Goal: Task Accomplishment & Management: Use online tool/utility

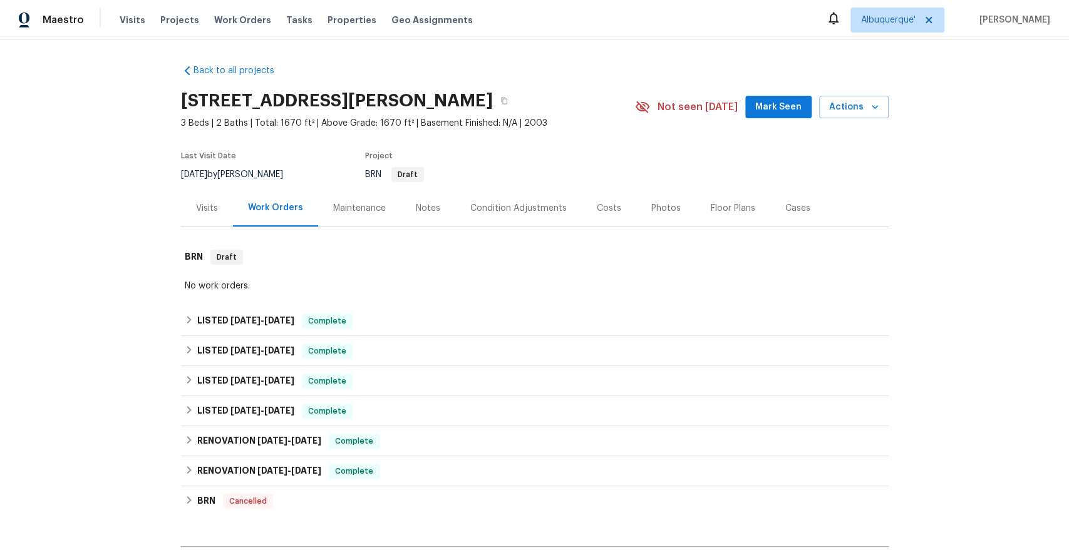
click at [378, 208] on div "Maintenance" at bounding box center [359, 208] width 53 height 13
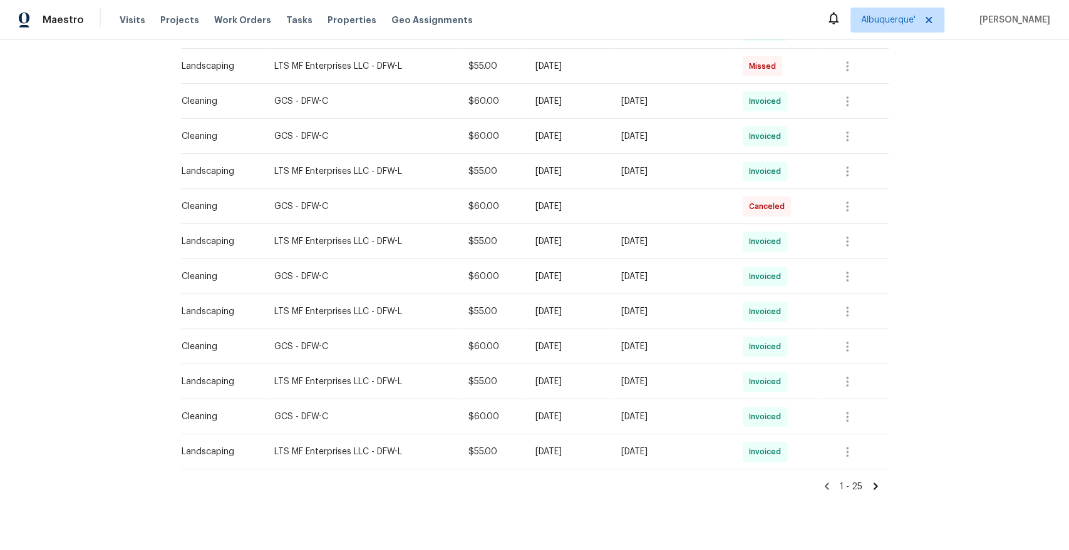
scroll to position [681, 0]
click at [877, 487] on icon at bounding box center [875, 485] width 11 height 11
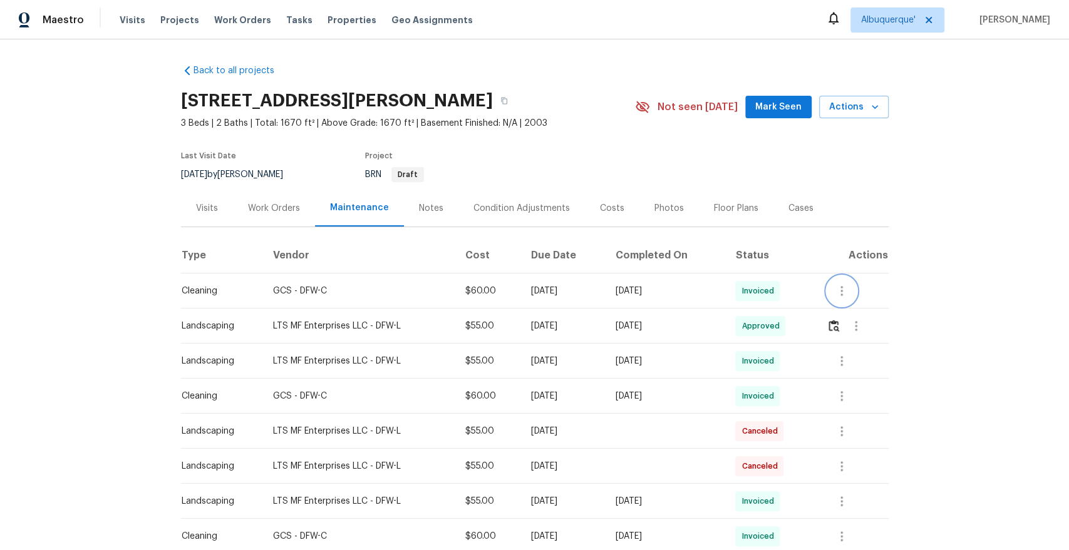
click at [849, 287] on icon "button" at bounding box center [841, 291] width 15 height 15
click at [860, 307] on li "View details" at bounding box center [874, 311] width 88 height 21
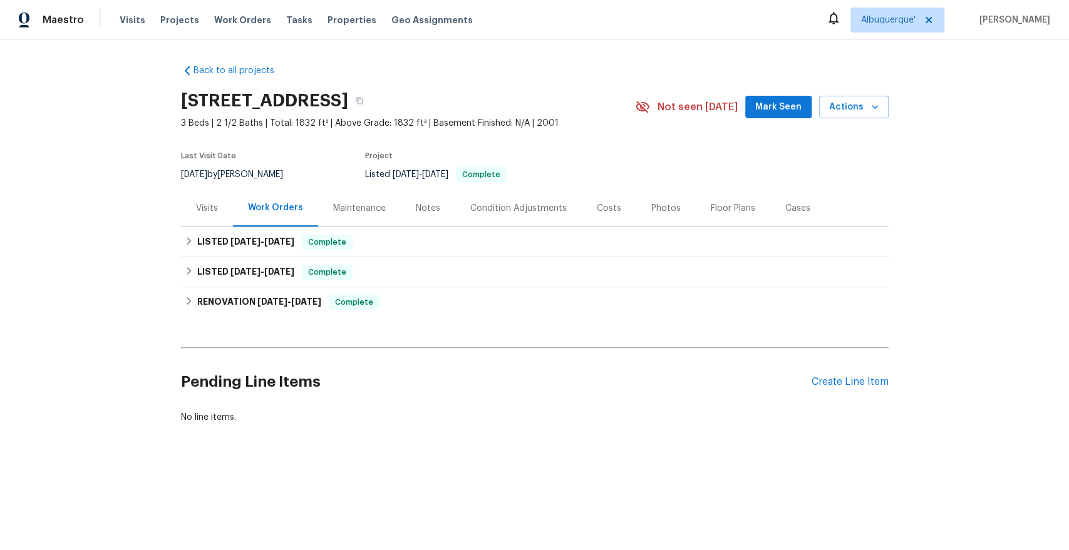
click at [358, 205] on div "Maintenance" at bounding box center [359, 208] width 53 height 13
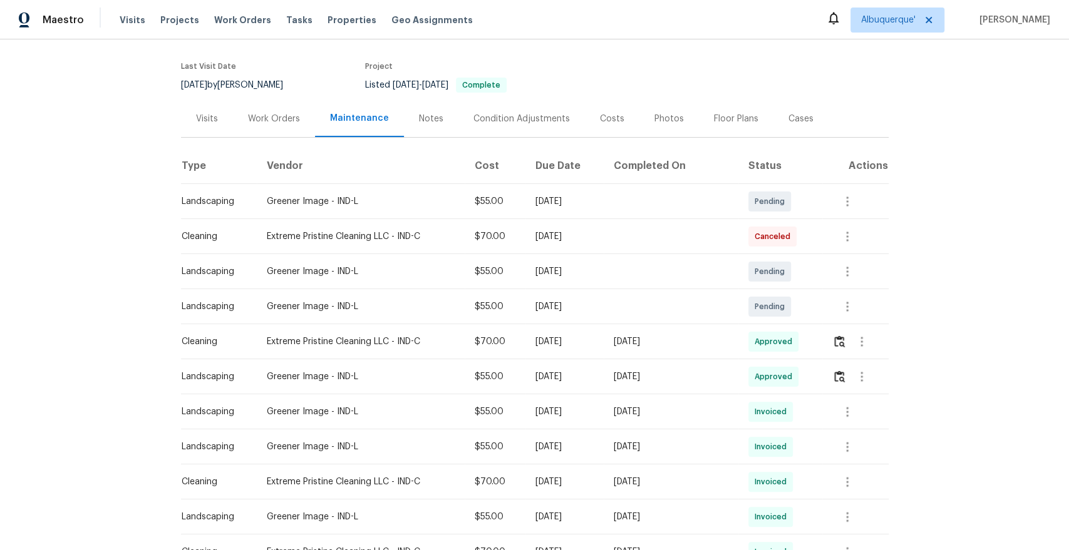
scroll to position [111, 0]
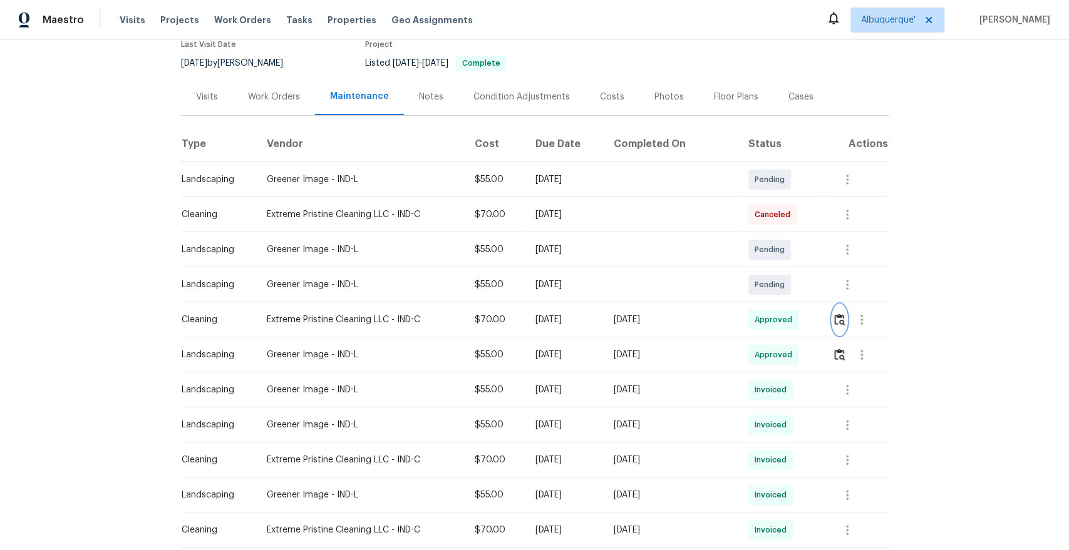
click at [838, 321] on img "button" at bounding box center [839, 320] width 11 height 12
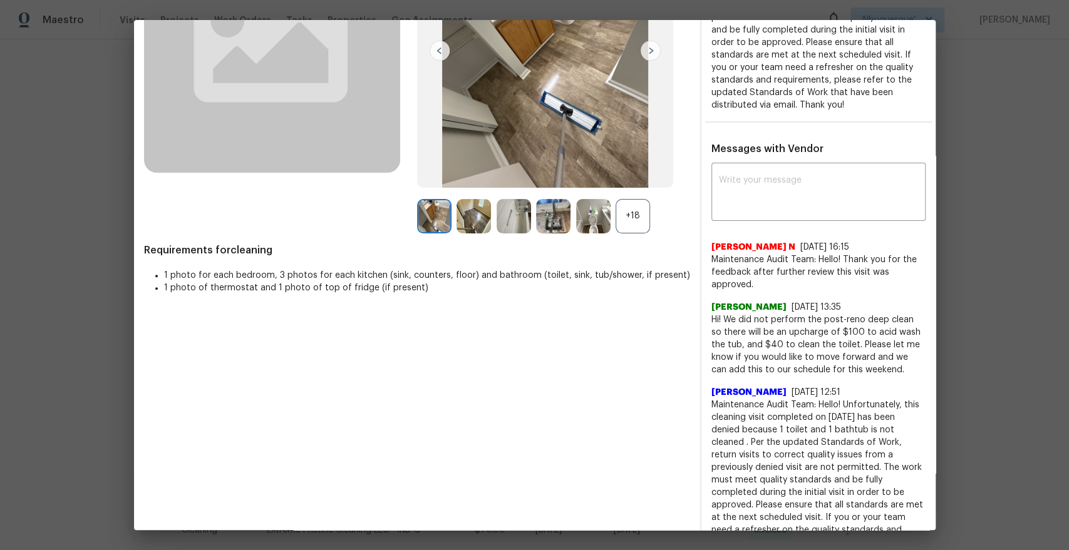
scroll to position [25, 0]
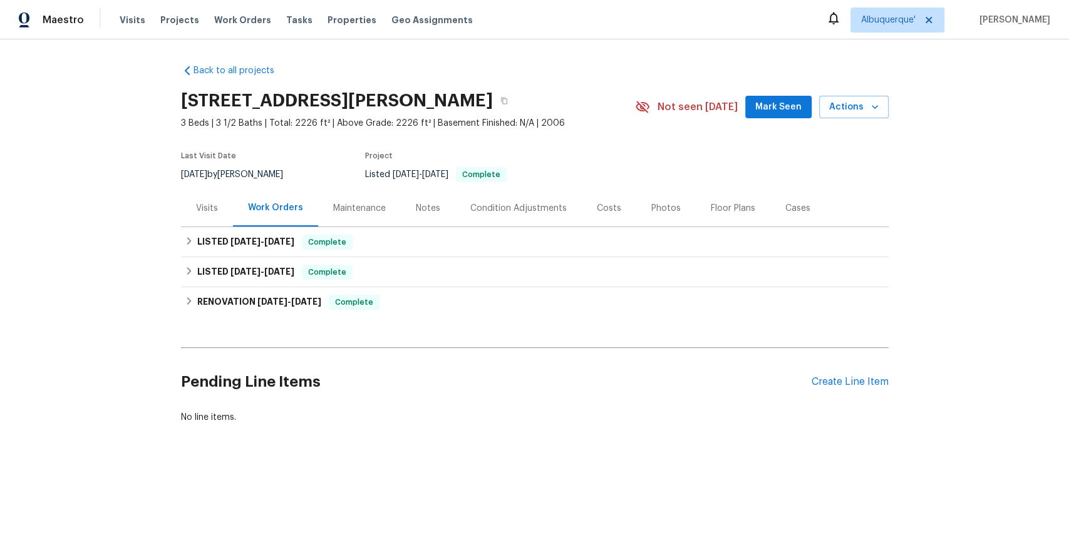
click at [351, 209] on div "Maintenance" at bounding box center [359, 208] width 53 height 13
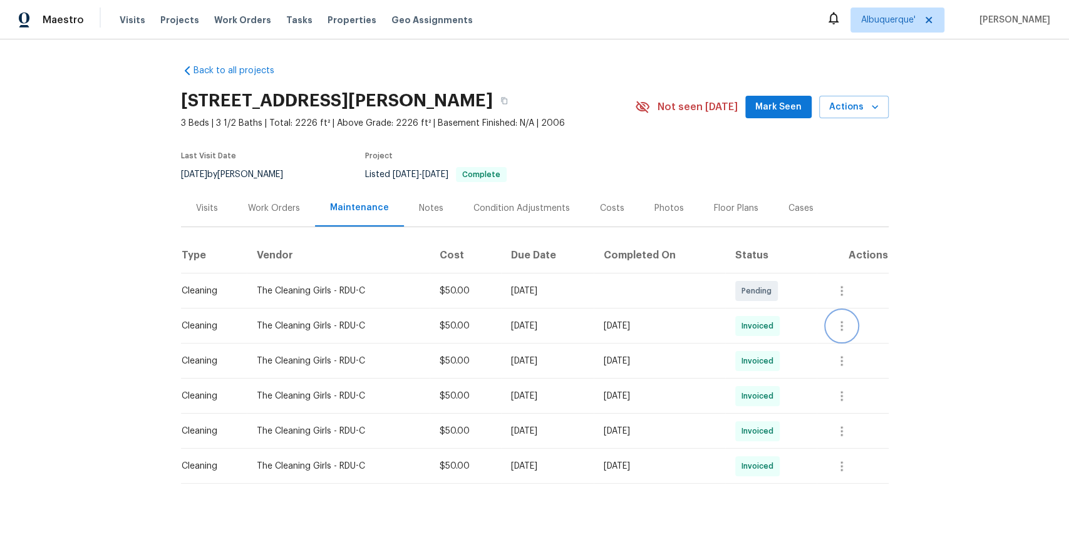
click at [843, 329] on icon "button" at bounding box center [841, 326] width 3 height 10
click at [866, 341] on li "View details" at bounding box center [879, 346] width 88 height 21
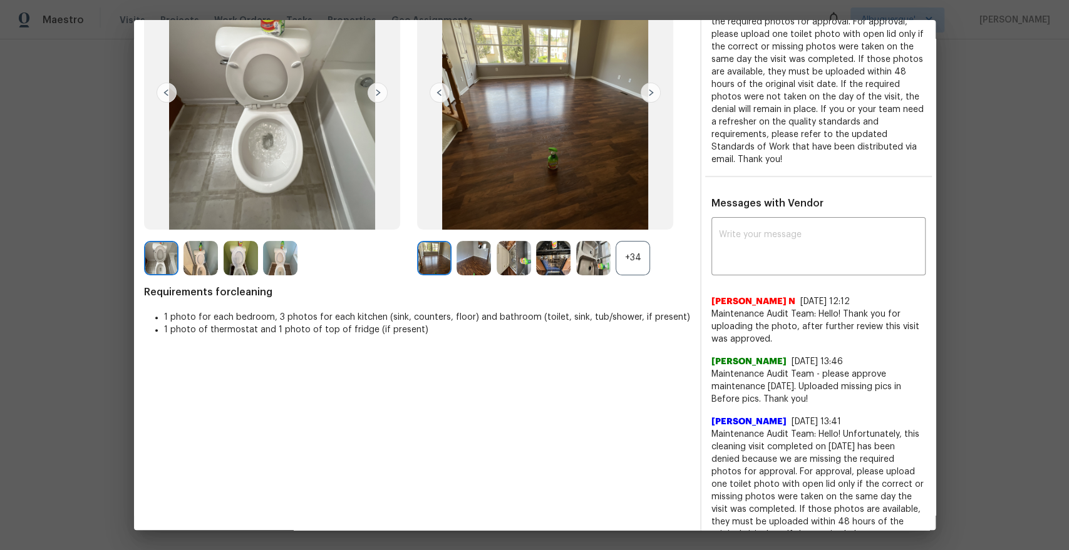
scroll to position [143, 0]
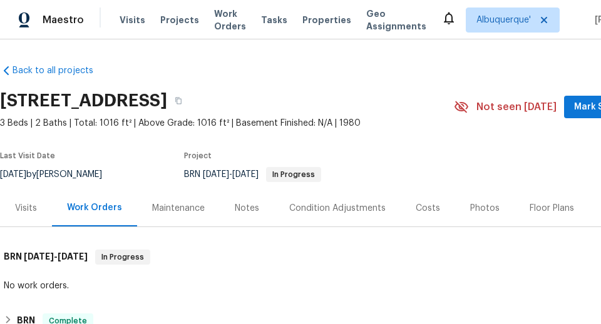
click at [178, 213] on div "Maintenance" at bounding box center [178, 208] width 53 height 13
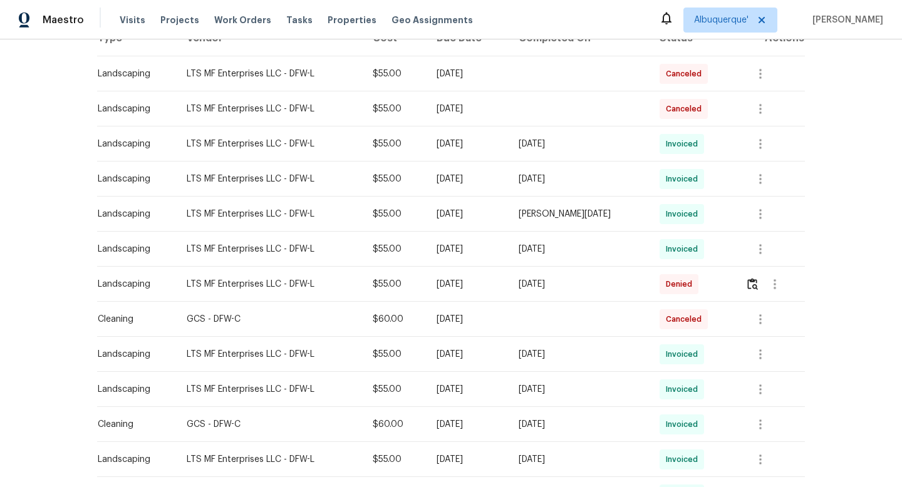
scroll to position [220, 0]
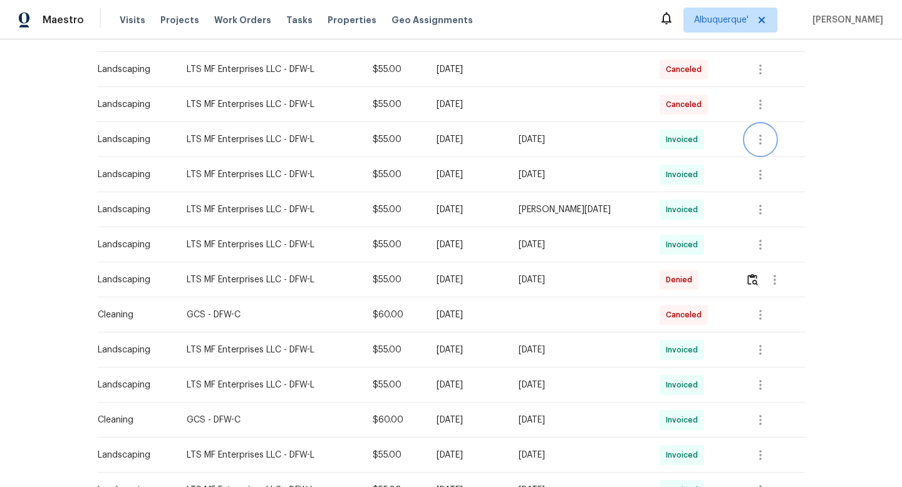
click at [600, 142] on button "button" at bounding box center [760, 140] width 30 height 30
click at [600, 259] on div at bounding box center [451, 243] width 902 height 487
click at [600, 177] on icon "button" at bounding box center [760, 174] width 15 height 15
click at [600, 192] on li "View details" at bounding box center [791, 195] width 88 height 21
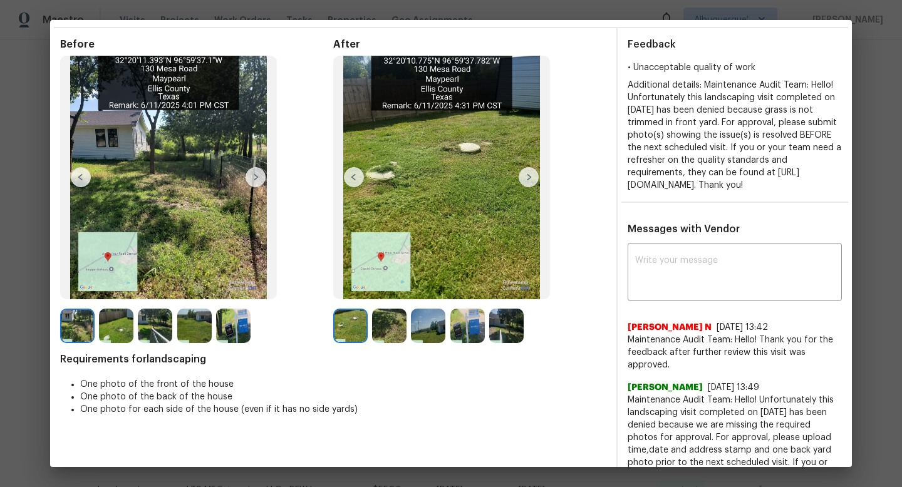
scroll to position [30, 0]
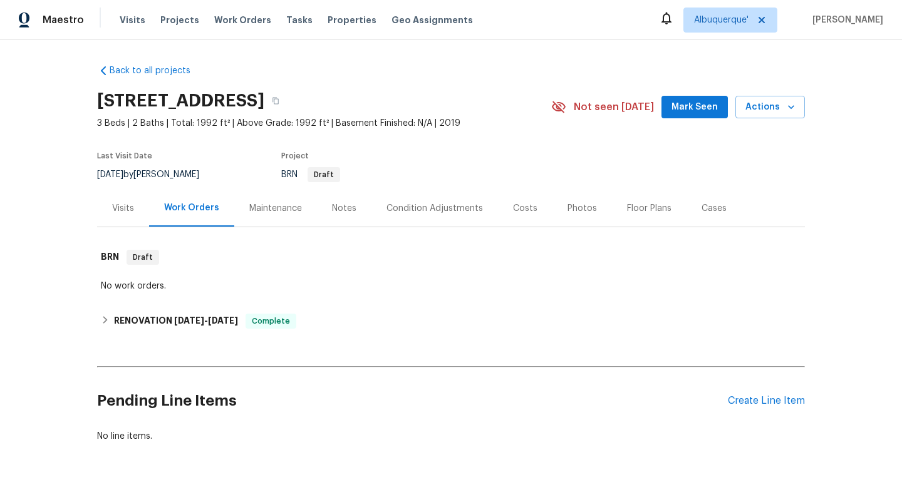
scroll to position [9, 0]
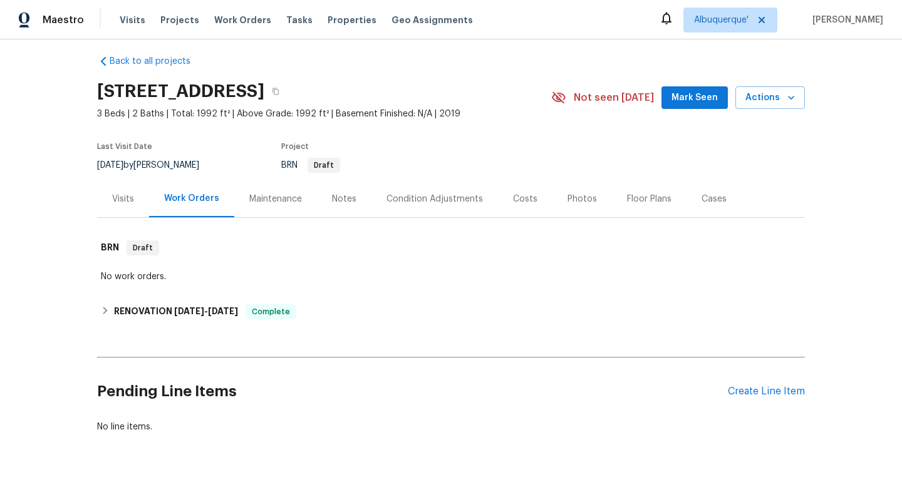
click at [271, 196] on div "Maintenance" at bounding box center [275, 199] width 53 height 13
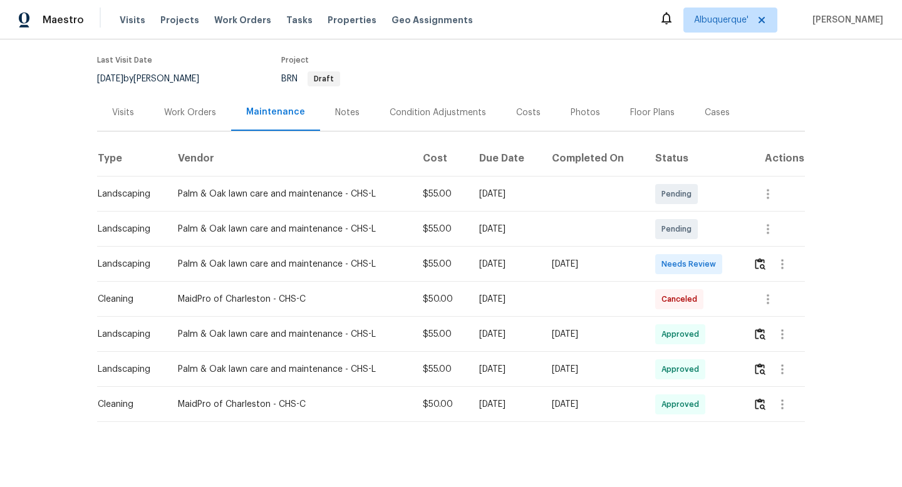
scroll to position [106, 0]
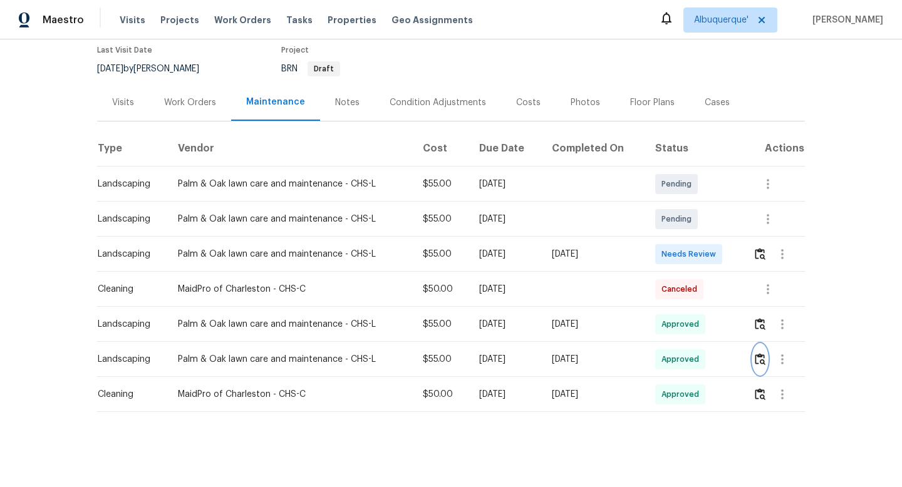
click at [761, 356] on img "button" at bounding box center [760, 359] width 11 height 12
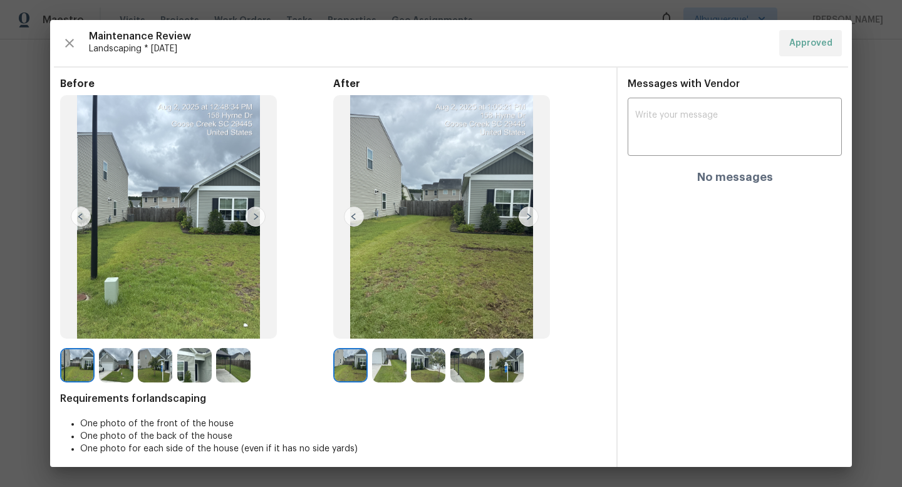
scroll to position [6, 0]
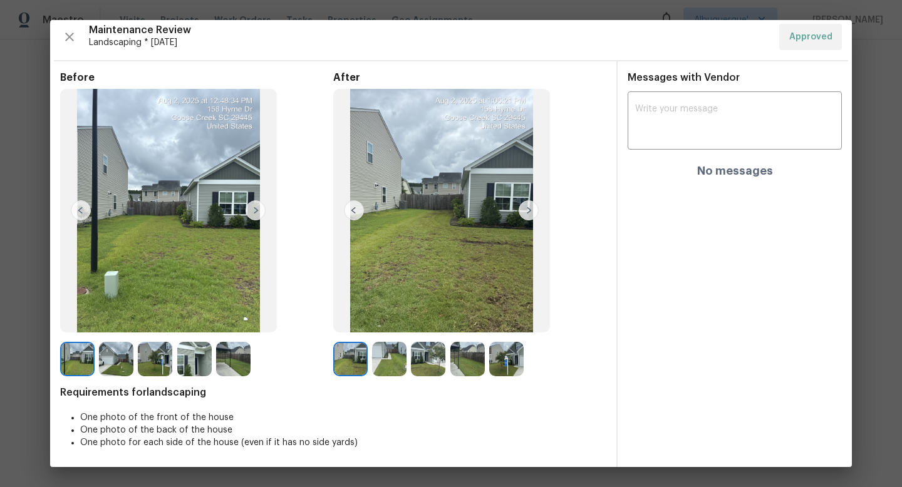
click at [529, 208] on img at bounding box center [528, 210] width 20 height 20
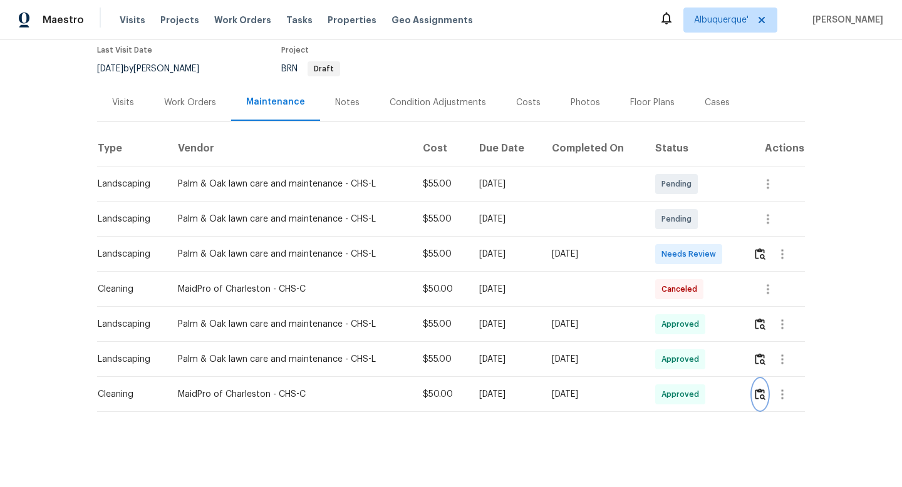
click at [762, 395] on img "button" at bounding box center [760, 394] width 11 height 12
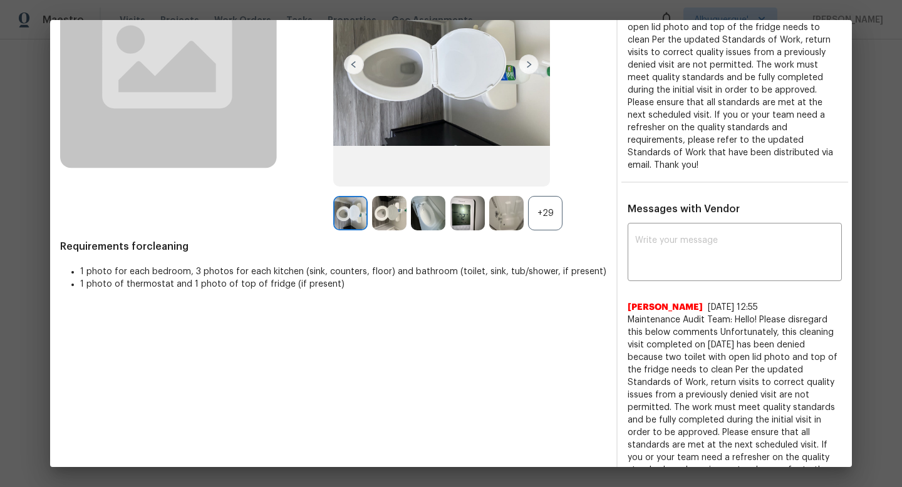
scroll to position [148, 0]
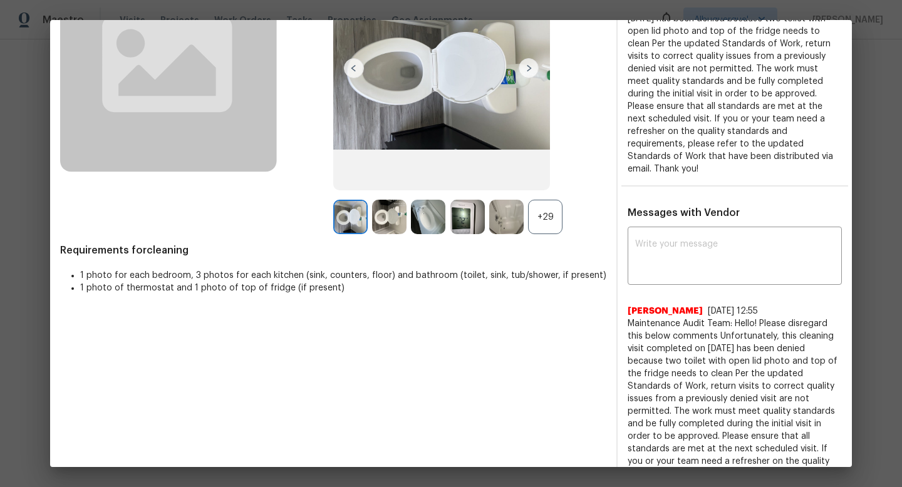
click at [542, 212] on div "+29" at bounding box center [545, 217] width 34 height 34
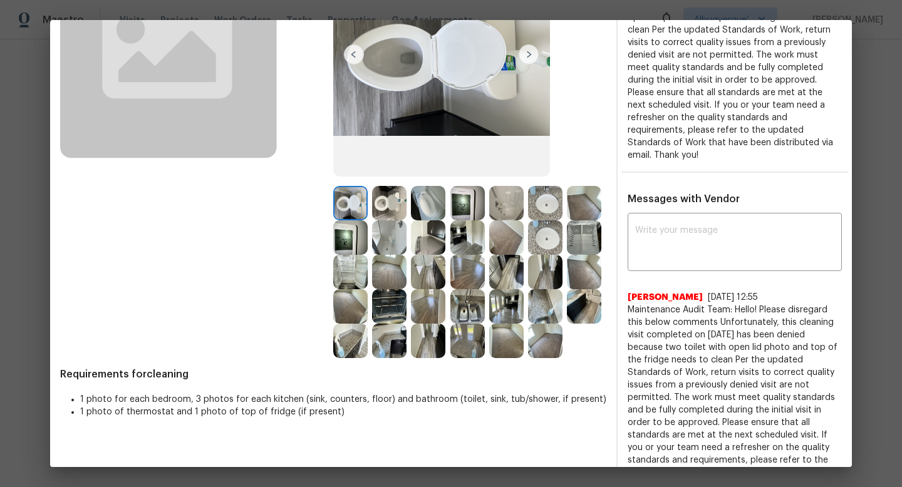
scroll to position [158, 0]
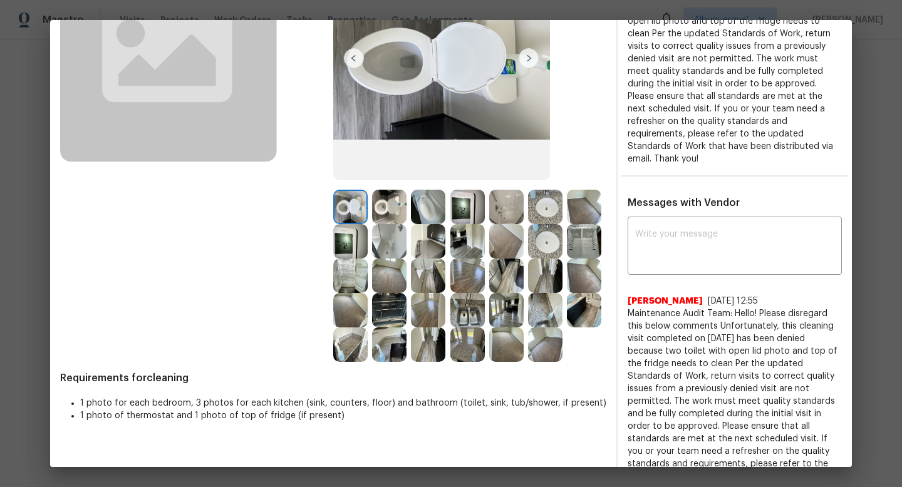
click at [433, 240] on img at bounding box center [428, 241] width 34 height 34
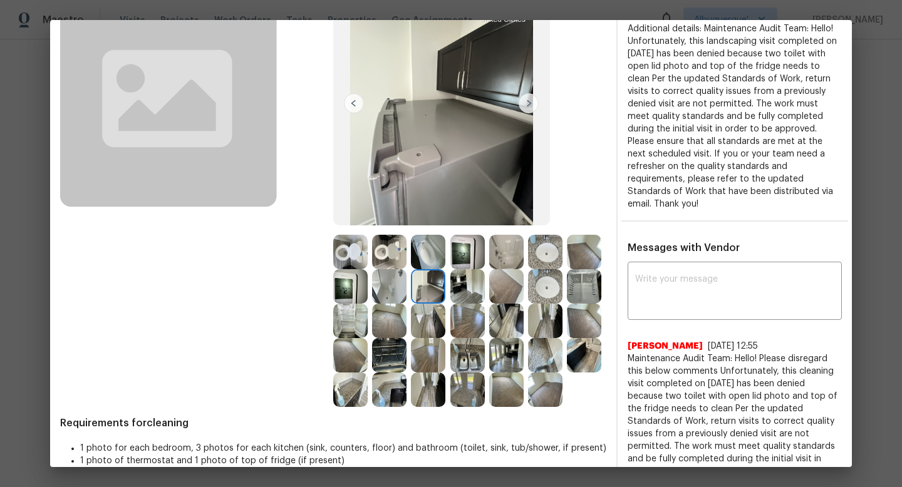
scroll to position [114, 0]
click at [423, 281] on img at bounding box center [428, 286] width 34 height 34
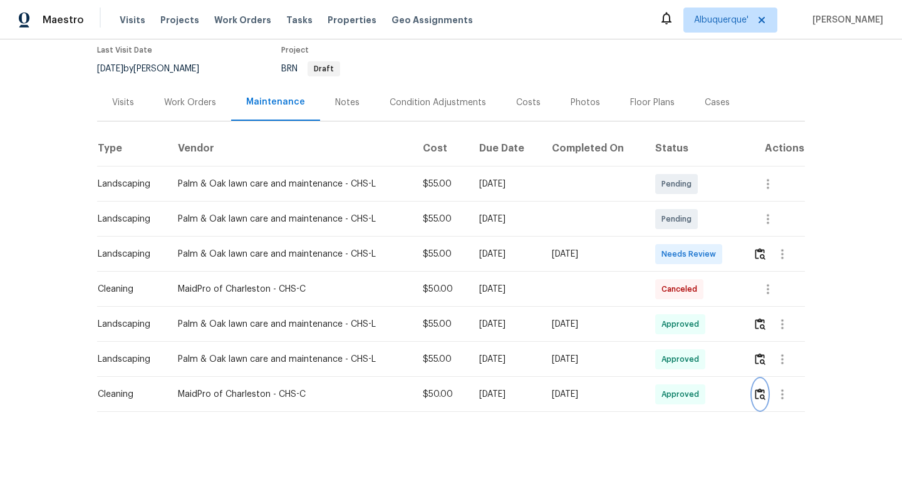
click at [760, 393] on img "button" at bounding box center [760, 394] width 11 height 12
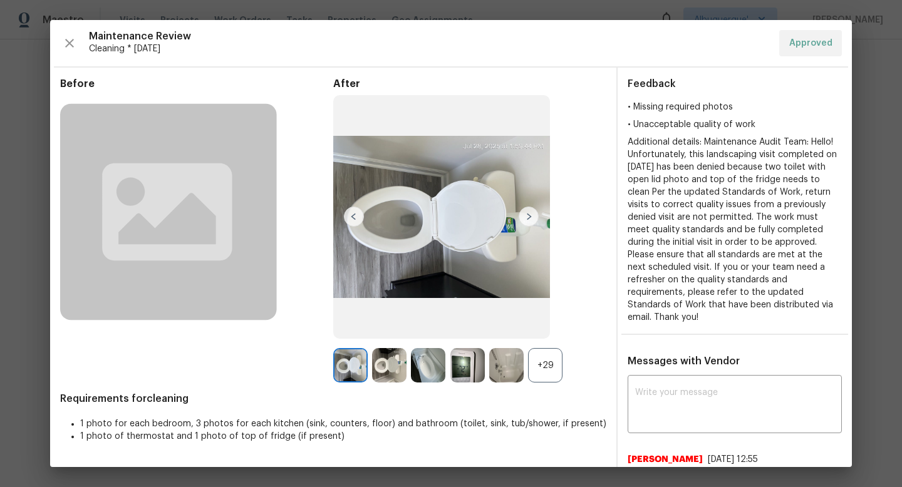
click at [547, 379] on div "+29" at bounding box center [545, 365] width 34 height 34
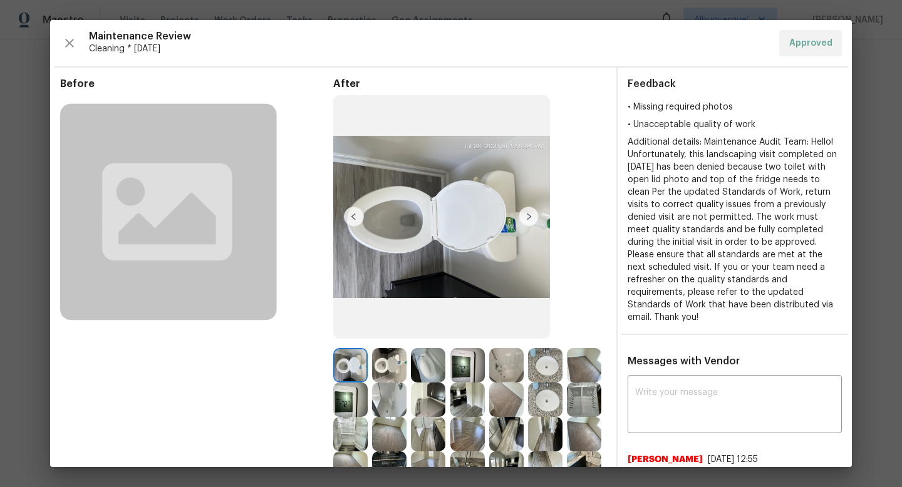
click at [387, 400] on img at bounding box center [389, 400] width 34 height 34
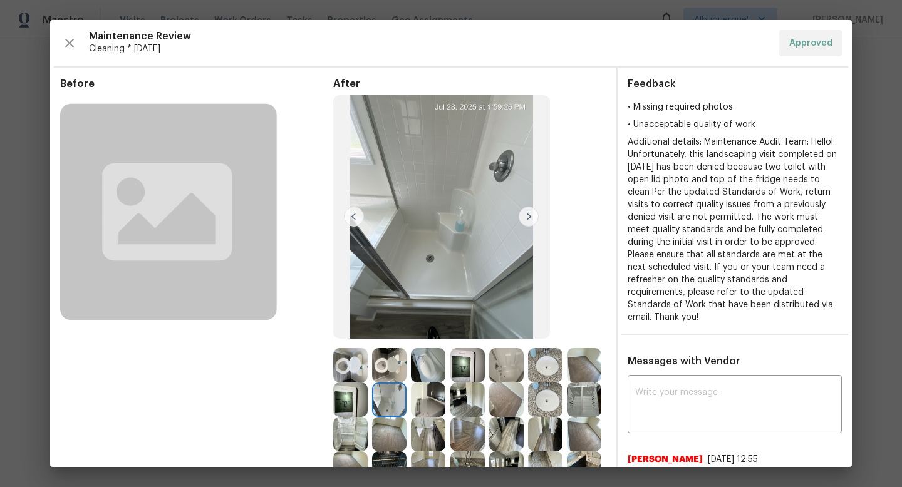
click at [421, 402] on img at bounding box center [428, 400] width 34 height 34
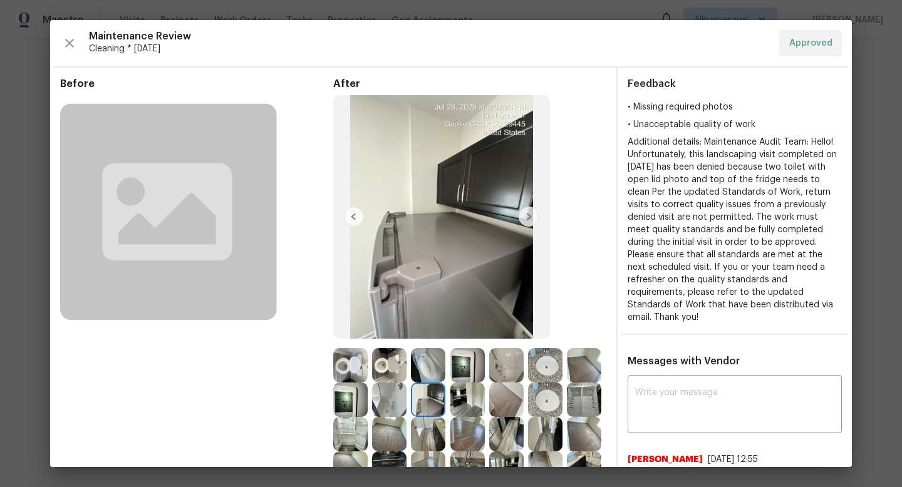
click at [426, 235] on img at bounding box center [441, 217] width 217 height 244
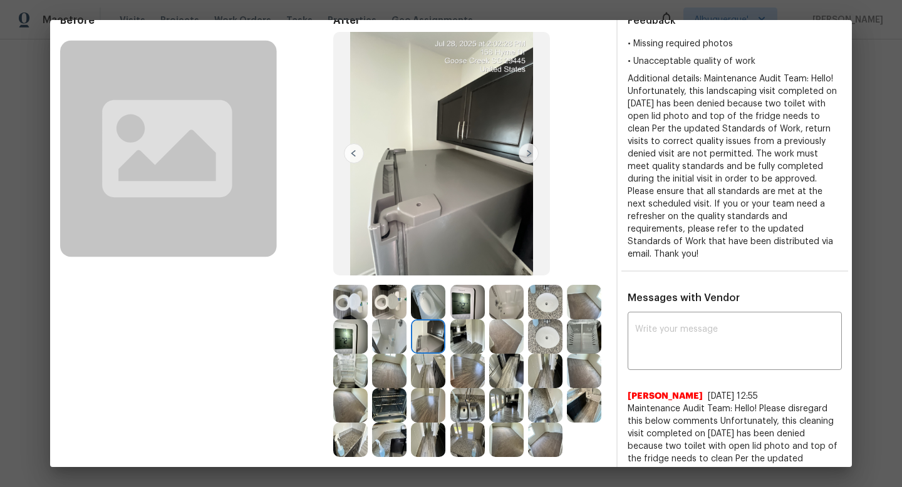
scroll to position [73, 0]
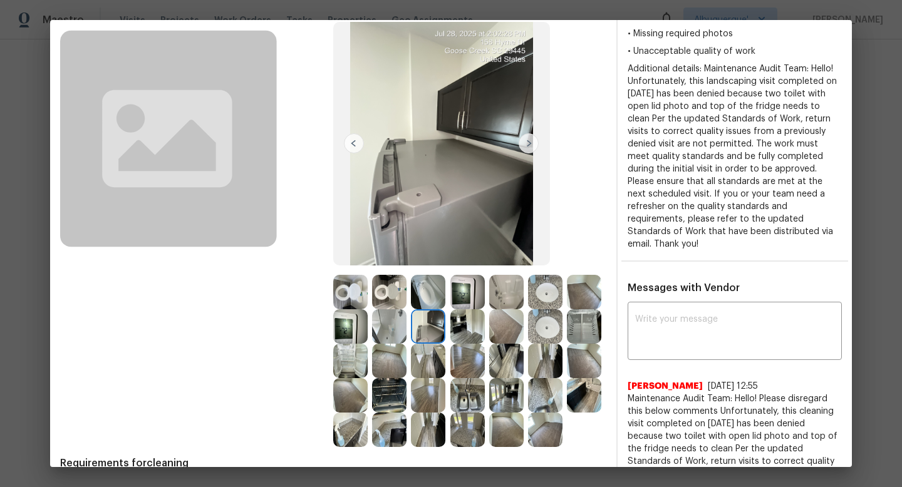
click at [544, 401] on img at bounding box center [545, 395] width 34 height 34
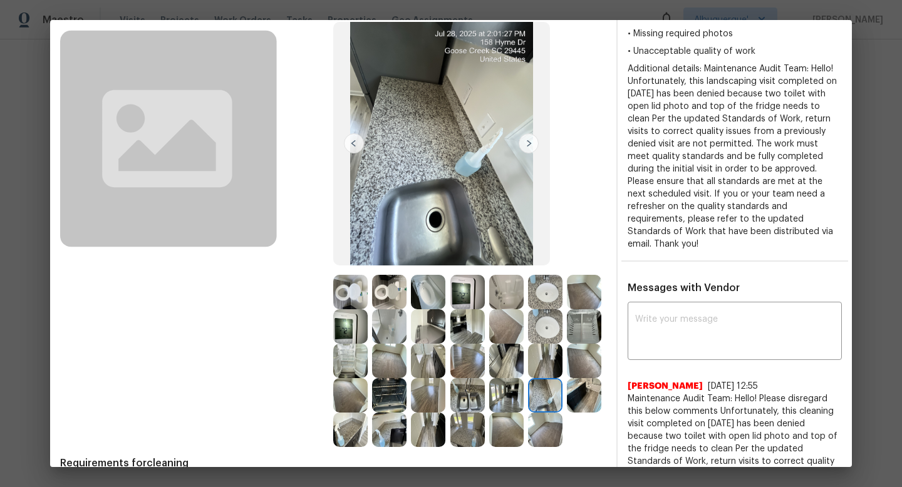
click at [499, 400] on img at bounding box center [506, 395] width 34 height 34
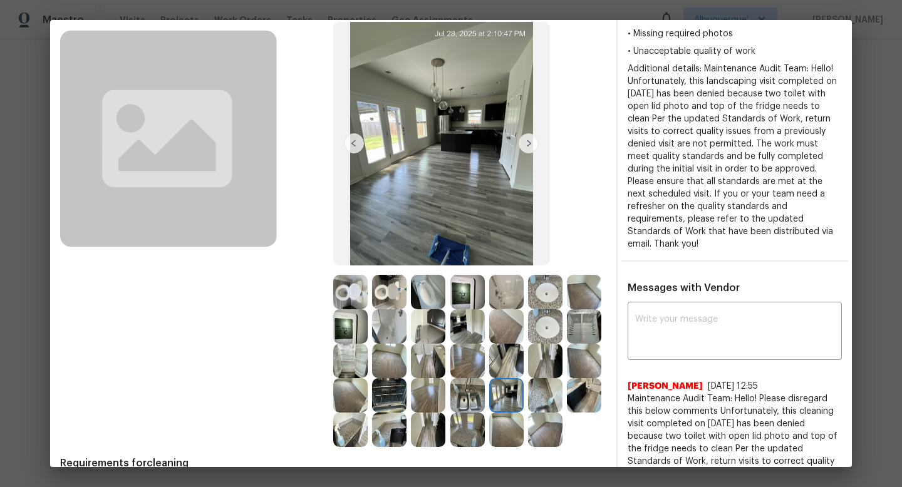
click at [466, 394] on img at bounding box center [467, 395] width 34 height 34
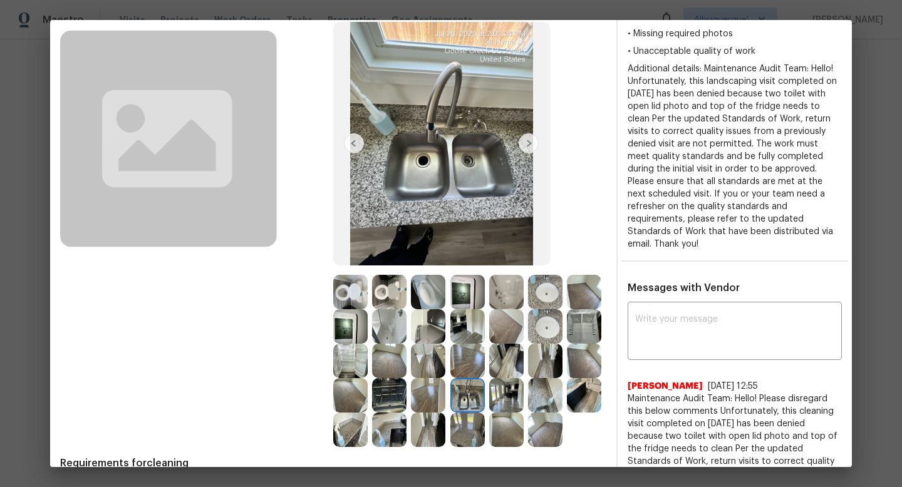
click at [461, 436] on img at bounding box center [467, 430] width 34 height 34
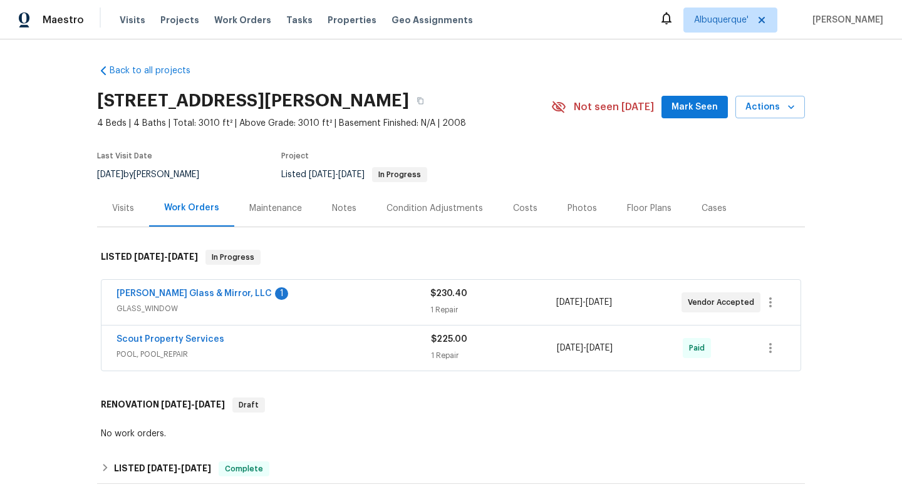
click at [276, 205] on div "Maintenance" at bounding box center [275, 208] width 53 height 13
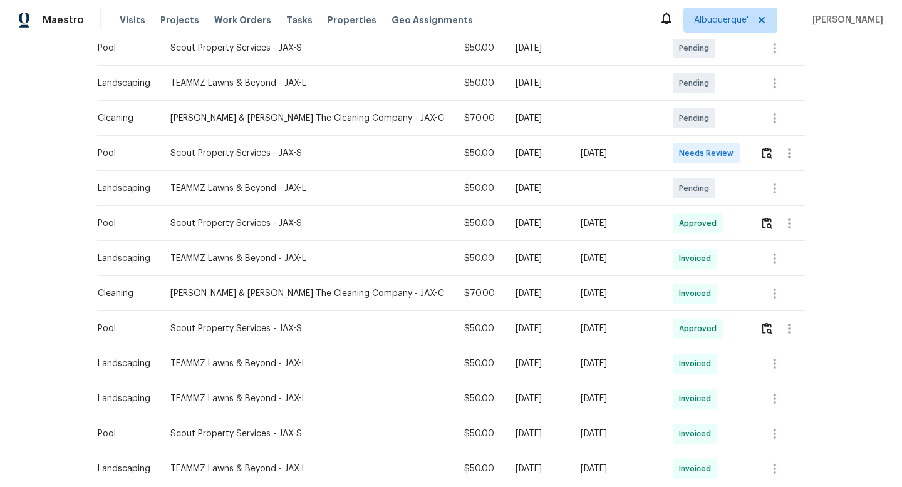
scroll to position [317, 0]
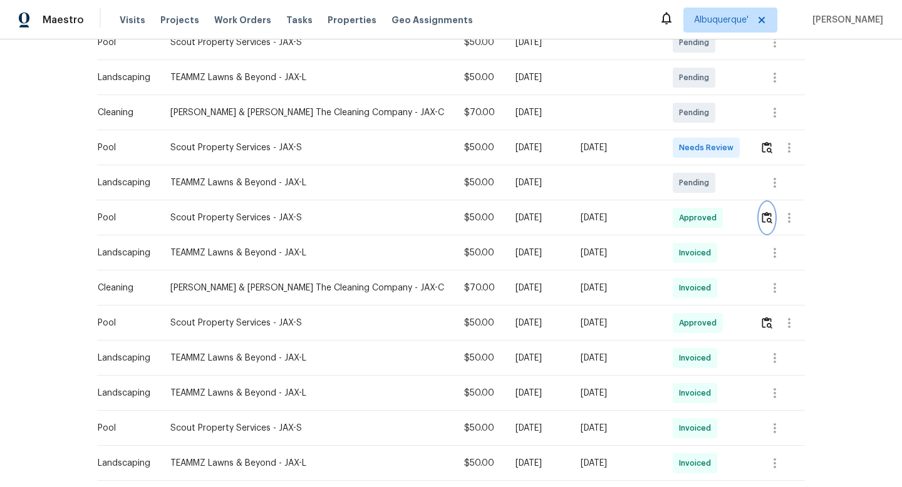
click at [763, 221] on img "button" at bounding box center [766, 218] width 11 height 12
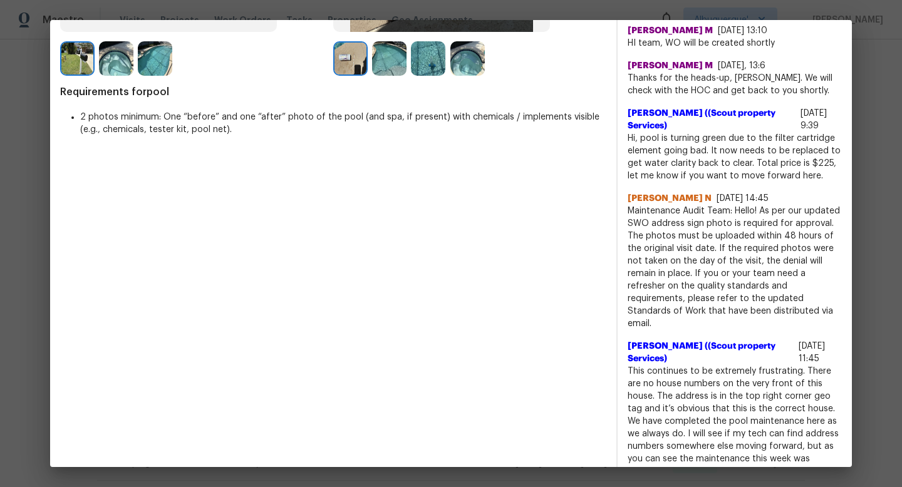
scroll to position [320, 0]
